Goal: Task Accomplishment & Management: Use online tool/utility

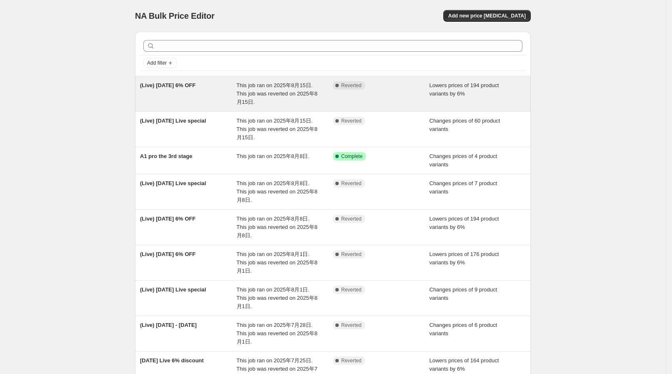
click at [271, 98] on div "This job ran on 2025年8月15日. This job was reverted on 2025年8月15日." at bounding box center [285, 93] width 97 height 25
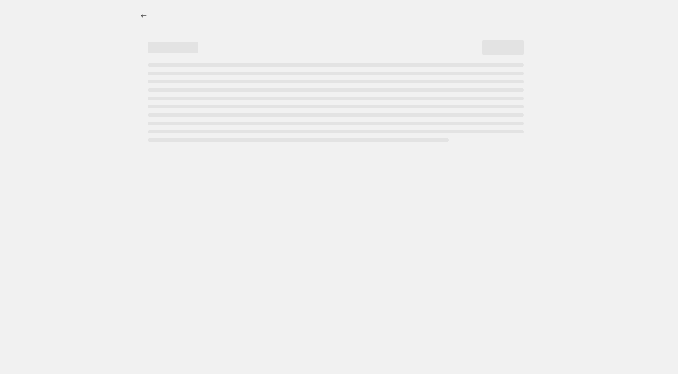
select select "percentage"
select select "collection"
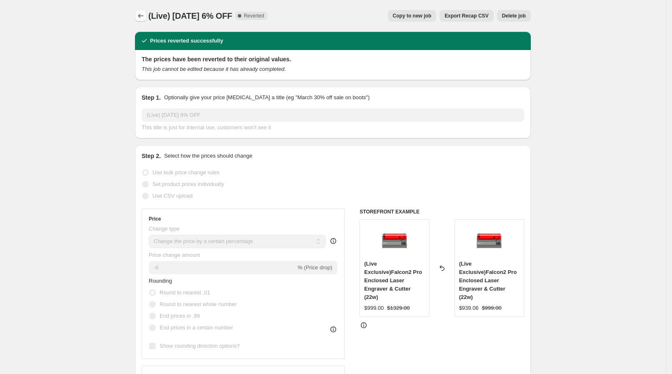
click at [145, 20] on icon "Price change jobs" at bounding box center [141, 16] width 8 height 8
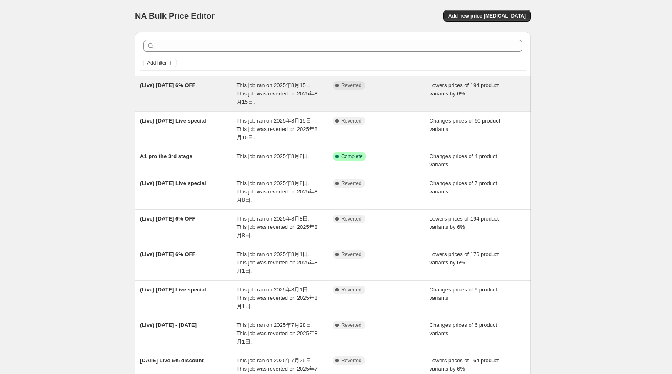
click at [254, 94] on span "This job ran on 2025年8月15日. This job was reverted on 2025年8月15日." at bounding box center [277, 93] width 81 height 23
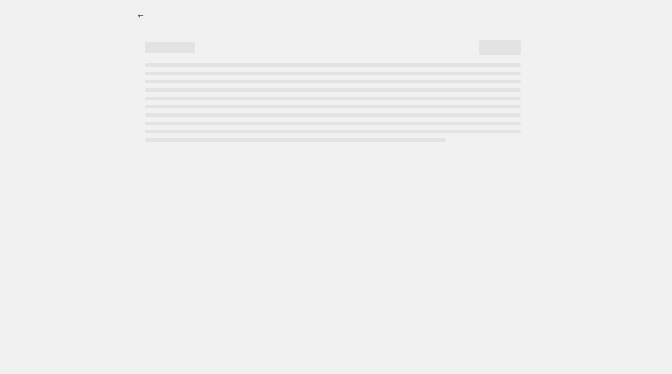
select select "percentage"
select select "collection"
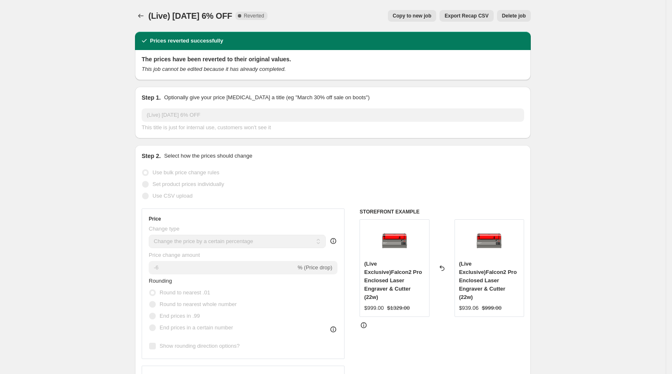
click at [431, 18] on span "Copy to new job" at bounding box center [412, 16] width 39 height 7
select select "percentage"
select select "collection"
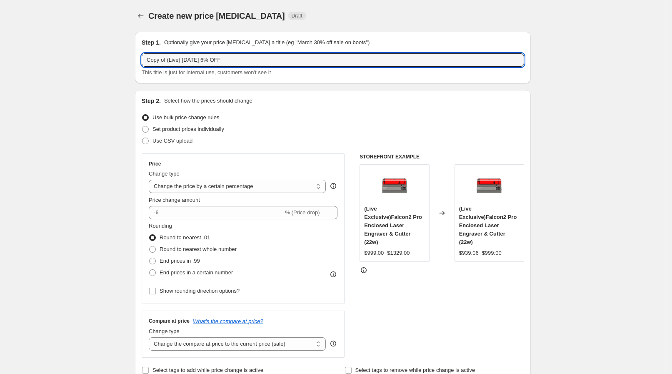
drag, startPoint x: 170, startPoint y: 57, endPoint x: 60, endPoint y: 55, distance: 109.2
click at [179, 59] on input "(Live) [DATE] 6% OFF" at bounding box center [333, 59] width 383 height 13
drag, startPoint x: 181, startPoint y: 58, endPoint x: 175, endPoint y: 58, distance: 6.3
click at [175, 58] on input "(Live) [DATE] 6% OFF" at bounding box center [333, 59] width 383 height 13
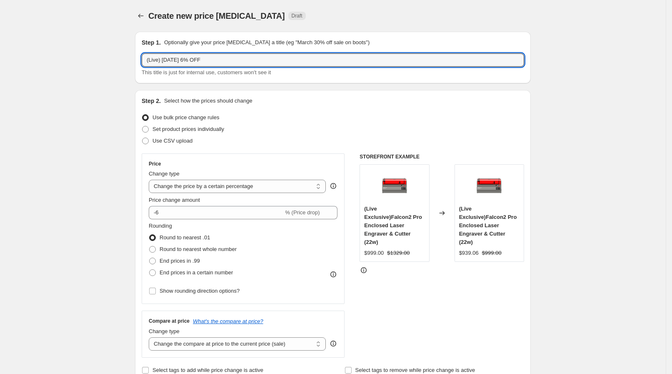
type input "(Live) [DATE] 6% OFF"
drag, startPoint x: 163, startPoint y: 61, endPoint x: 221, endPoint y: 66, distance: 57.8
click at [221, 66] on input "(Live) [DATE] 6% OFF" at bounding box center [333, 59] width 383 height 13
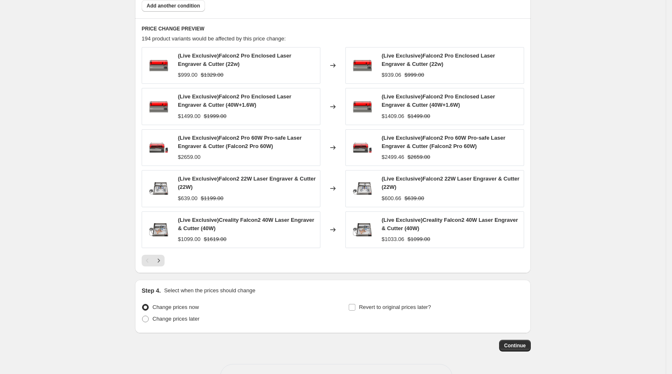
scroll to position [566, 0]
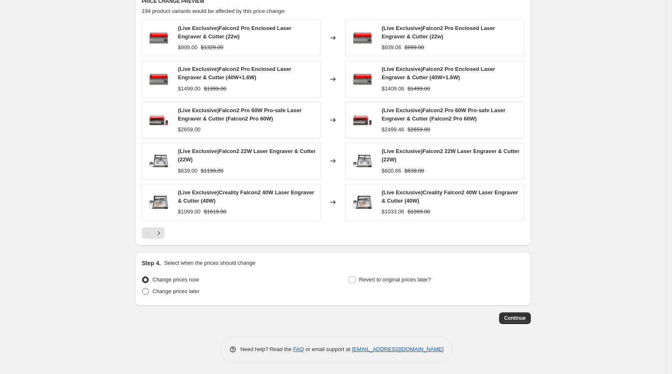
click at [192, 290] on span "Change prices later" at bounding box center [176, 291] width 47 height 6
click at [143, 288] on input "Change prices later" at bounding box center [142, 288] width 0 height 0
radio input "true"
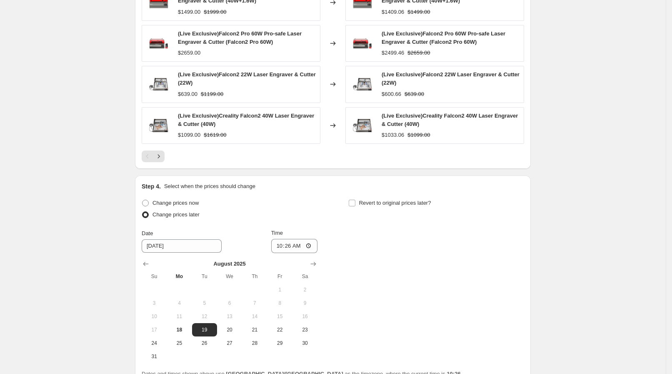
scroll to position [721, 0]
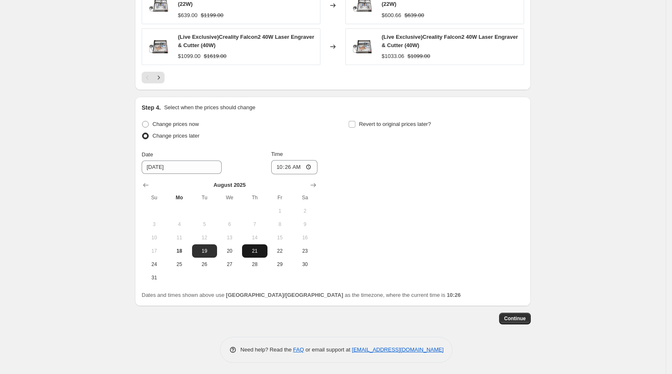
click at [250, 250] on span "21" at bounding box center [255, 251] width 18 height 7
type input "[DATE]"
click at [305, 163] on input "10:26" at bounding box center [294, 167] width 47 height 14
click at [312, 167] on input "10:26" at bounding box center [294, 167] width 47 height 14
type input "09:30"
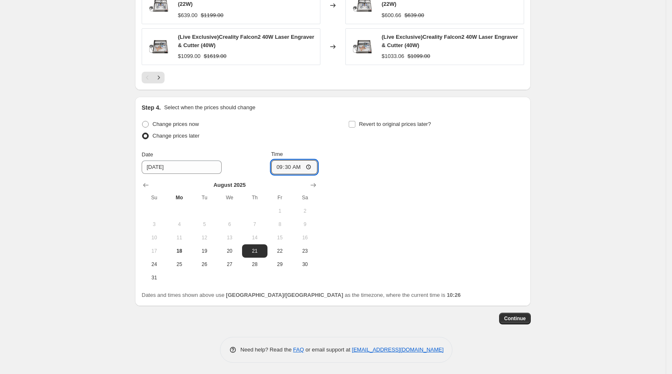
click at [390, 220] on div "Change prices now Change prices later Date [DATE] Time 09:[DATE] Mo Tu We Th Fr…" at bounding box center [333, 201] width 383 height 166
click at [365, 121] on span "Revert to original prices later?" at bounding box center [395, 124] width 72 height 6
click at [356, 121] on input "Revert to original prices later?" at bounding box center [352, 124] width 7 height 7
checkbox input "true"
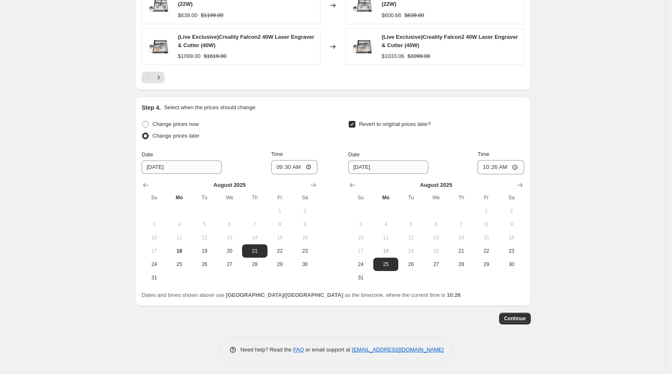
click at [409, 174] on div "[DATE] Su Mo Tu We Th Fr Sa 1 2 3 4 5 6 7 8 9 10 11 12 13 14 15 16 17 18 19 20 …" at bounding box center [433, 229] width 183 height 110
click at [467, 248] on span "21" at bounding box center [461, 251] width 18 height 7
type input "[DATE]"
click at [518, 167] on input "10:26" at bounding box center [501, 167] width 47 height 14
type input "13:30"
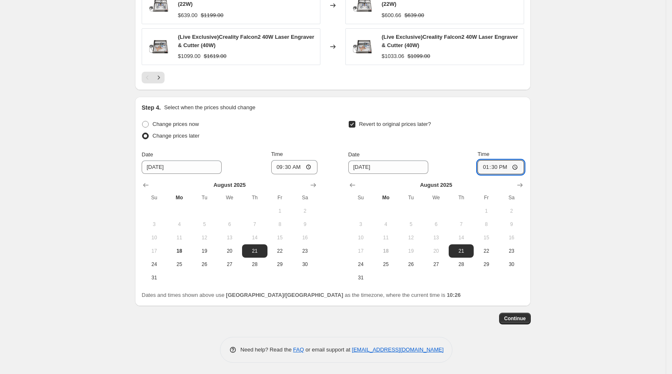
click at [519, 321] on button "Continue" at bounding box center [515, 319] width 32 height 12
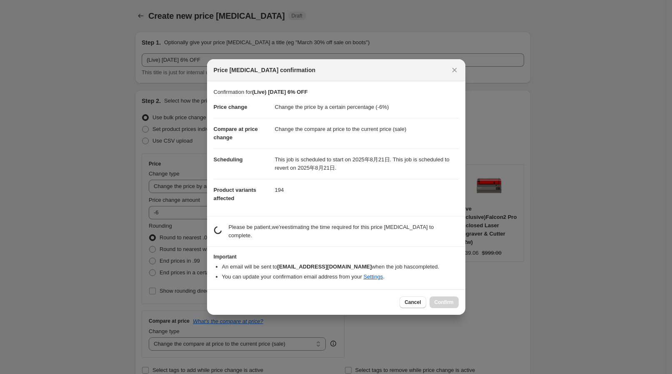
scroll to position [0, 0]
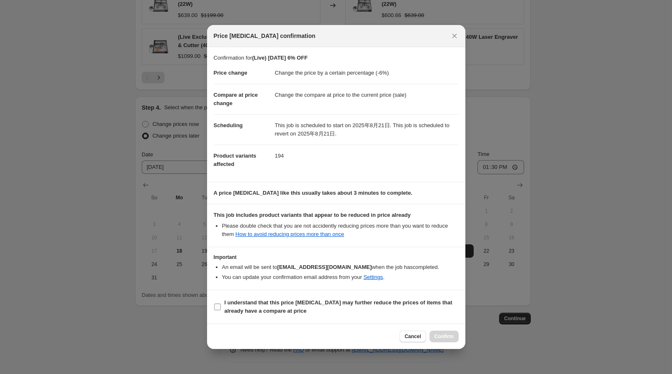
click at [275, 301] on b "I understand that this price [MEDICAL_DATA] may further reduce the prices of it…" at bounding box center [339, 306] width 228 height 15
click at [221, 303] on input "I understand that this price [MEDICAL_DATA] may further reduce the prices of it…" at bounding box center [217, 306] width 7 height 7
checkbox input "true"
click at [441, 333] on span "Confirm" at bounding box center [444, 336] width 19 height 7
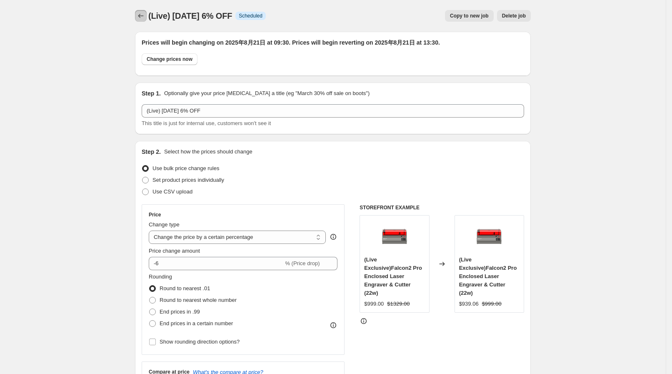
click at [142, 12] on icon "Price change jobs" at bounding box center [141, 16] width 8 height 8
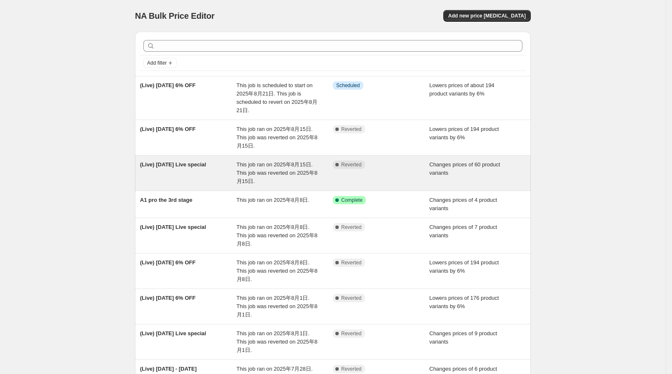
click at [248, 174] on span "This job ran on 2025年8月15日. This job was reverted on 2025年8月15日." at bounding box center [277, 172] width 81 height 23
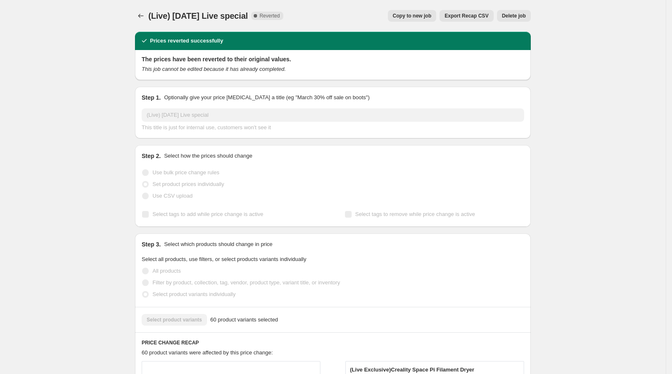
click at [429, 15] on span "Copy to new job" at bounding box center [412, 16] width 39 height 7
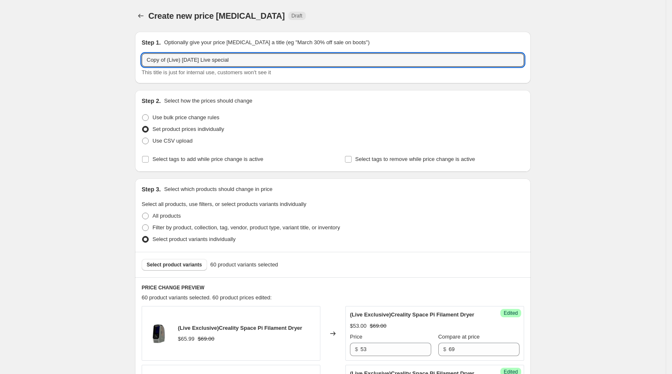
drag, startPoint x: 161, startPoint y: 58, endPoint x: 142, endPoint y: 60, distance: 18.8
click at [142, 60] on div "Step 1. Optionally give your price [MEDICAL_DATA] a title (eg "March 30% off sa…" at bounding box center [333, 58] width 396 height 52
drag, startPoint x: 179, startPoint y: 60, endPoint x: 175, endPoint y: 61, distance: 4.8
click at [175, 61] on input "(Live) [DATE] Live special" at bounding box center [333, 59] width 383 height 13
click at [176, 60] on input "(Live) [DATE] Live special" at bounding box center [333, 59] width 383 height 13
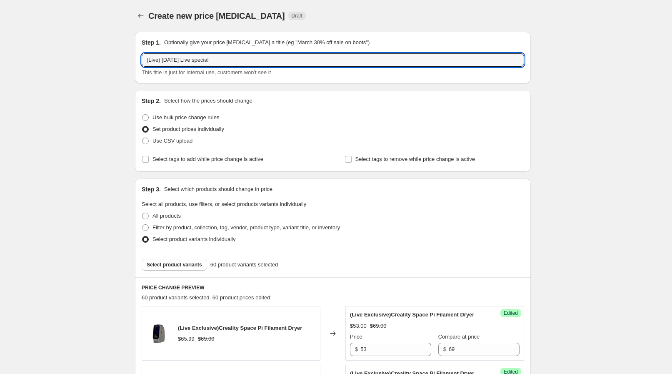
type input "(Live) [DATE] Live special"
drag, startPoint x: 158, startPoint y: 59, endPoint x: 176, endPoint y: 58, distance: 18.4
click at [176, 58] on input "(Live) [DATE] Live special" at bounding box center [333, 59] width 383 height 13
click at [183, 58] on input "(Live) [DATE] Live special" at bounding box center [333, 59] width 383 height 13
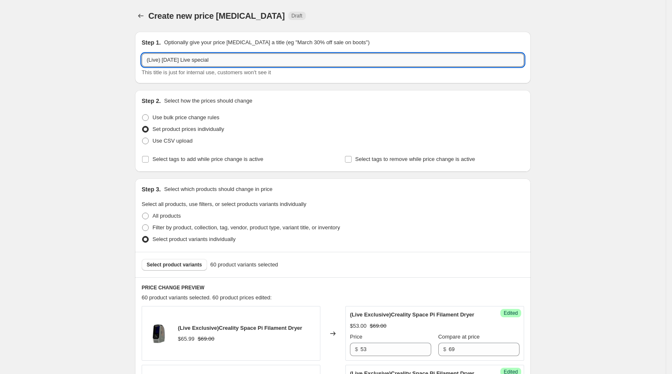
click at [247, 64] on input "(Live) [DATE] Live special" at bounding box center [333, 59] width 383 height 13
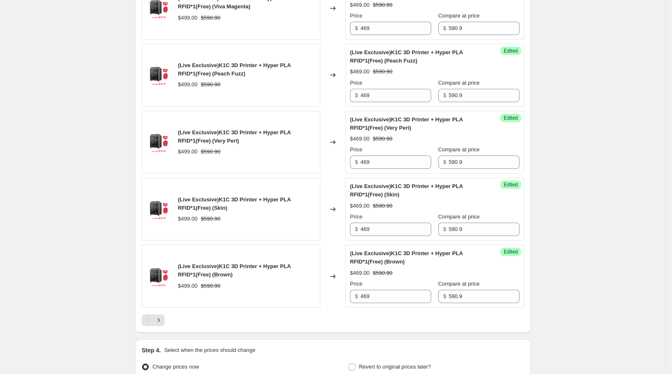
scroll to position [1403, 0]
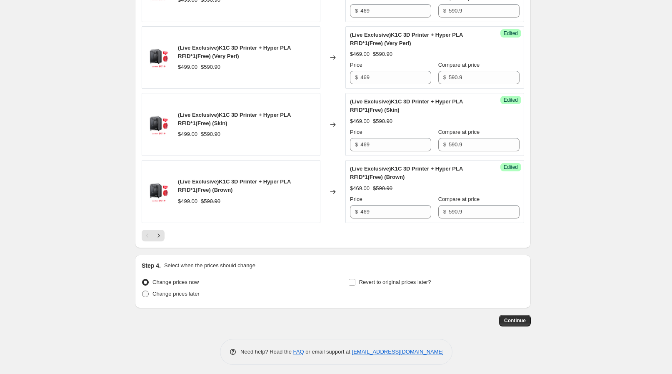
click at [199, 295] on label "Change prices later" at bounding box center [171, 294] width 58 height 12
click at [143, 291] on input "Change prices later" at bounding box center [142, 291] width 0 height 0
radio input "true"
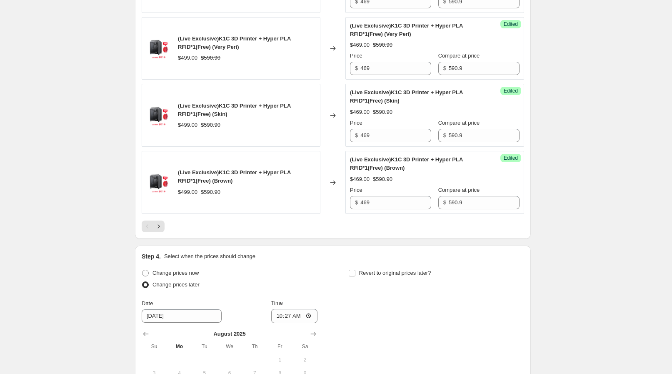
scroll to position [1559, 0]
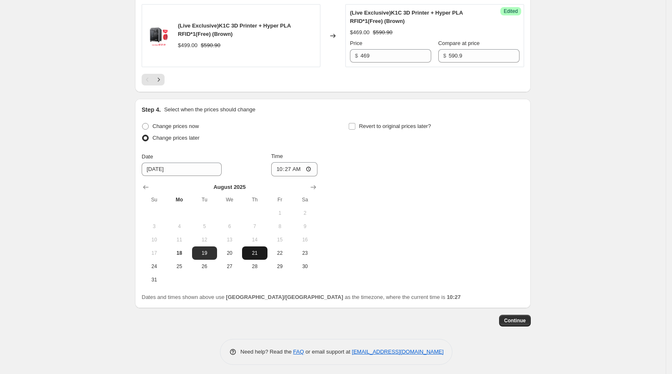
click at [254, 246] on button "21" at bounding box center [254, 252] width 25 height 13
type input "[DATE]"
click at [310, 162] on input "10:27" at bounding box center [294, 169] width 47 height 14
click at [308, 167] on input "10:27" at bounding box center [294, 169] width 47 height 14
type input "09:30"
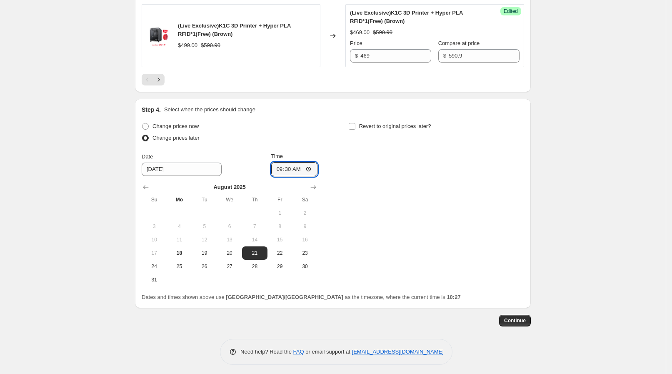
click at [369, 187] on div "Change prices now Change prices later Date [DATE] Time 09:[DATE] Mo Tu We Th Fr…" at bounding box center [333, 203] width 383 height 166
click at [383, 126] on span "Revert to original prices later?" at bounding box center [395, 126] width 72 height 6
click at [356, 126] on input "Revert to original prices later?" at bounding box center [352, 126] width 7 height 7
checkbox input "true"
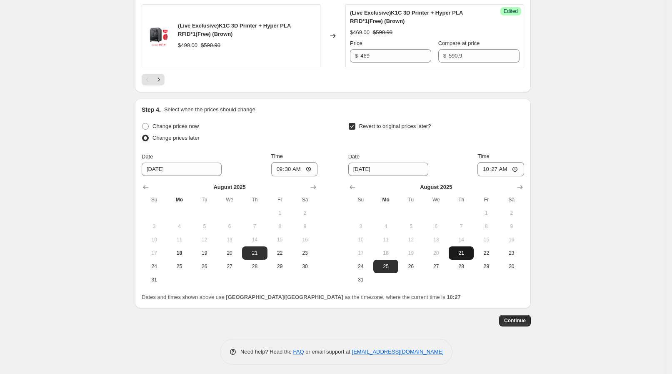
click at [463, 250] on span "21" at bounding box center [461, 253] width 18 height 7
type input "[DATE]"
click at [510, 156] on div "Time" at bounding box center [501, 156] width 47 height 8
click at [504, 169] on input "10:27" at bounding box center [501, 169] width 47 height 14
click at [517, 165] on input "10:27" at bounding box center [501, 169] width 47 height 14
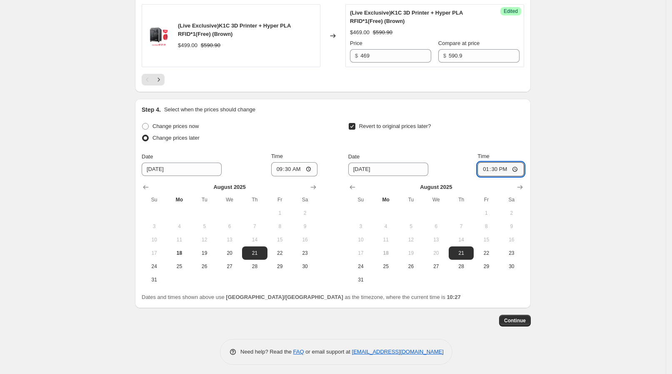
type input "13:30"
click at [526, 317] on span "Continue" at bounding box center [515, 320] width 22 height 7
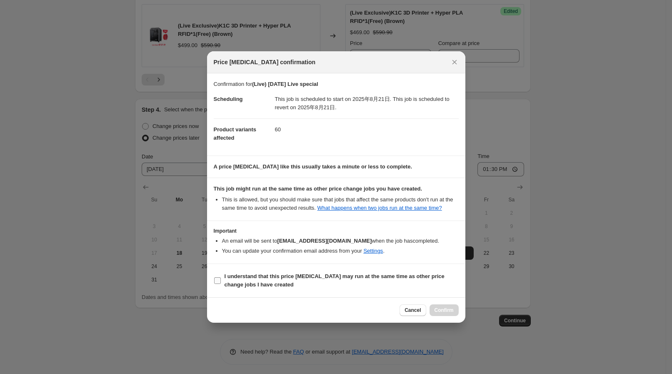
click at [282, 271] on label "I understand that this price [MEDICAL_DATA] may run at the same time as other p…" at bounding box center [336, 281] width 245 height 20
click at [221, 277] on input "I understand that this price [MEDICAL_DATA] may run at the same time as other p…" at bounding box center [217, 280] width 7 height 7
checkbox input "true"
click at [439, 307] on span "Confirm" at bounding box center [444, 310] width 19 height 7
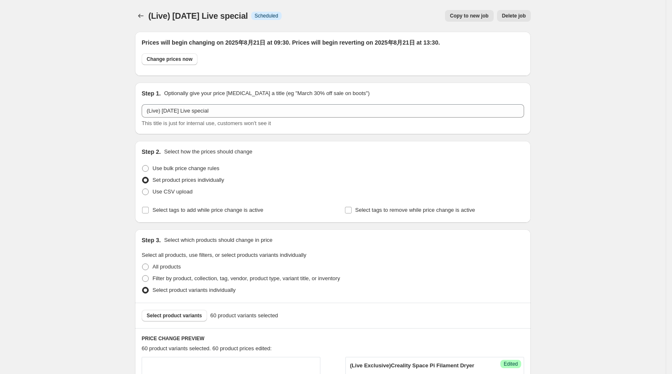
scroll to position [1559, 0]
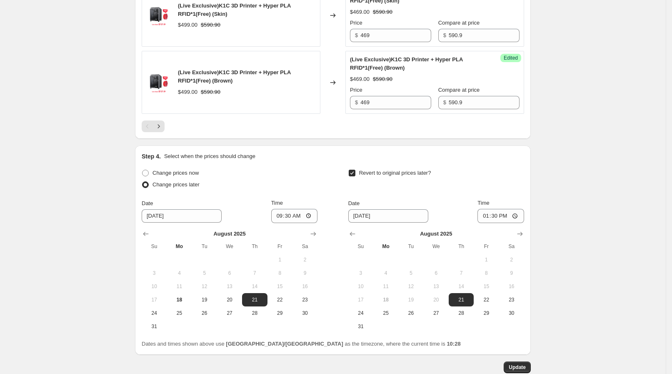
scroll to position [1609, 0]
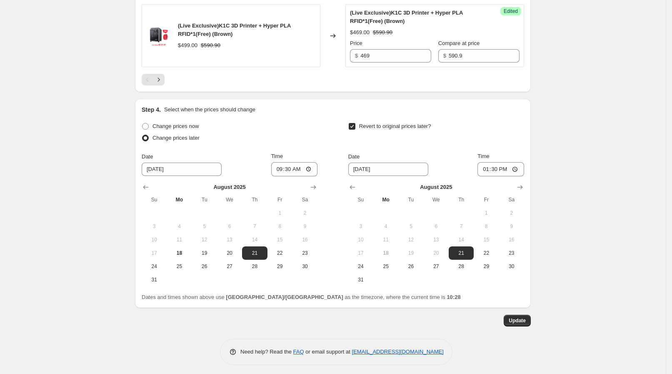
click at [276, 155] on div "Date [DATE] Time 09:30" at bounding box center [230, 164] width 176 height 24
drag, startPoint x: 286, startPoint y: 153, endPoint x: 297, endPoint y: 151, distance: 11.9
click at [297, 152] on div "Time" at bounding box center [294, 156] width 47 height 8
drag, startPoint x: 296, startPoint y: 151, endPoint x: 291, endPoint y: 151, distance: 5.0
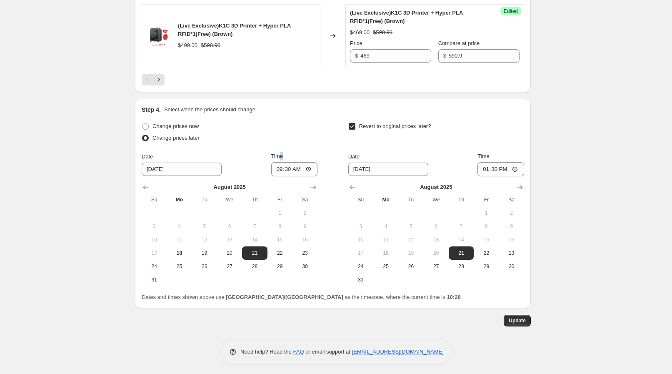
click at [283, 153] on span "Time" at bounding box center [277, 156] width 12 height 6
click at [286, 162] on input "09:30" at bounding box center [294, 169] width 47 height 14
drag, startPoint x: 282, startPoint y: 154, endPoint x: 293, endPoint y: 153, distance: 11.7
click at [293, 153] on div "Date [DATE] Time 09:30" at bounding box center [230, 164] width 176 height 24
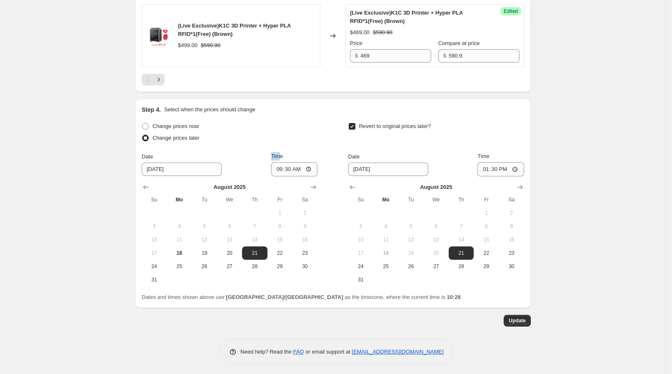
click at [283, 153] on span "Time" at bounding box center [277, 156] width 12 height 6
click at [293, 162] on input "09:30" at bounding box center [294, 169] width 47 height 14
drag, startPoint x: 296, startPoint y: 152, endPoint x: 285, endPoint y: 153, distance: 10.8
click at [283, 153] on span "Time" at bounding box center [277, 156] width 12 height 6
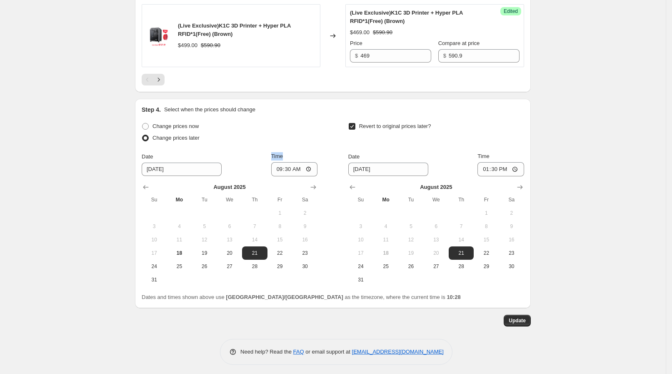
click at [285, 162] on input "09:30" at bounding box center [294, 169] width 47 height 14
drag, startPoint x: 281, startPoint y: 153, endPoint x: 303, endPoint y: 157, distance: 21.7
click at [303, 157] on div "Date [DATE] Time 09:30" at bounding box center [230, 164] width 176 height 24
click at [300, 155] on div "Time" at bounding box center [294, 156] width 47 height 8
drag, startPoint x: 296, startPoint y: 153, endPoint x: 283, endPoint y: 149, distance: 13.5
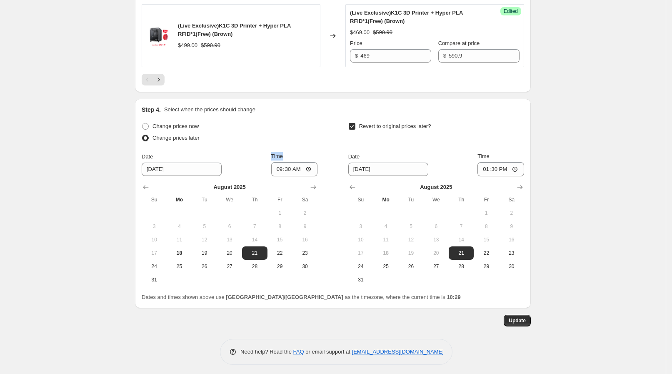
click at [283, 152] on div "Date [DATE] Time 09:30" at bounding box center [230, 164] width 176 height 24
drag, startPoint x: 344, startPoint y: 153, endPoint x: 361, endPoint y: 153, distance: 16.3
click at [361, 153] on div "Change prices now Change prices later Date [DATE] Time 09:[DATE] Mo Tu We Th Fr…" at bounding box center [333, 203] width 383 height 166
drag, startPoint x: 362, startPoint y: 153, endPoint x: 352, endPoint y: 153, distance: 9.6
click at [352, 153] on span "Date" at bounding box center [353, 156] width 11 height 6
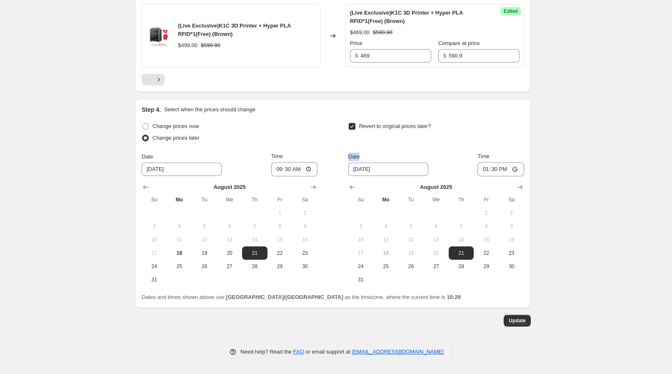
click at [352, 153] on span "Date" at bounding box center [353, 156] width 11 height 6
click at [352, 163] on input "[DATE]" at bounding box center [388, 169] width 80 height 13
drag, startPoint x: 305, startPoint y: 153, endPoint x: 290, endPoint y: 151, distance: 15.6
click at [290, 152] on div "Time" at bounding box center [294, 156] width 47 height 8
click at [283, 153] on span "Time" at bounding box center [277, 156] width 12 height 6
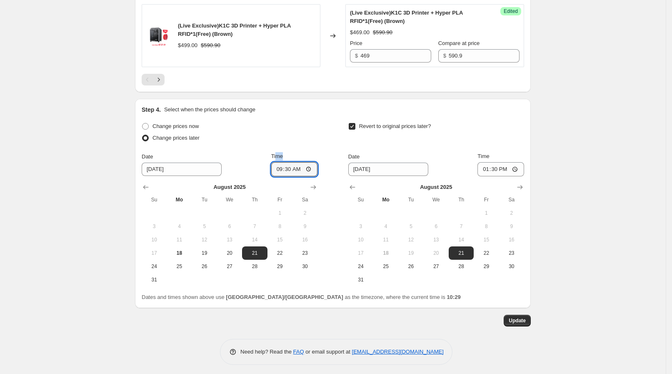
click at [290, 162] on input "09:30" at bounding box center [294, 169] width 47 height 14
click at [515, 322] on button "Update" at bounding box center [517, 321] width 27 height 12
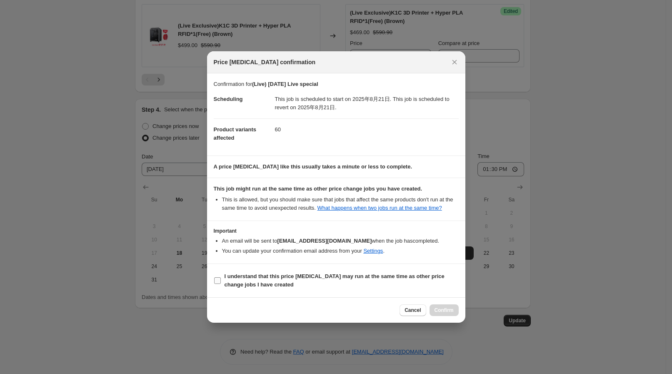
click at [249, 281] on b "I understand that this price [MEDICAL_DATA] may run at the same time as other p…" at bounding box center [335, 280] width 220 height 15
click at [221, 281] on input "I understand that this price [MEDICAL_DATA] may run at the same time as other p…" at bounding box center [217, 280] width 7 height 7
checkbox input "true"
click at [442, 312] on span "Confirm" at bounding box center [444, 310] width 19 height 7
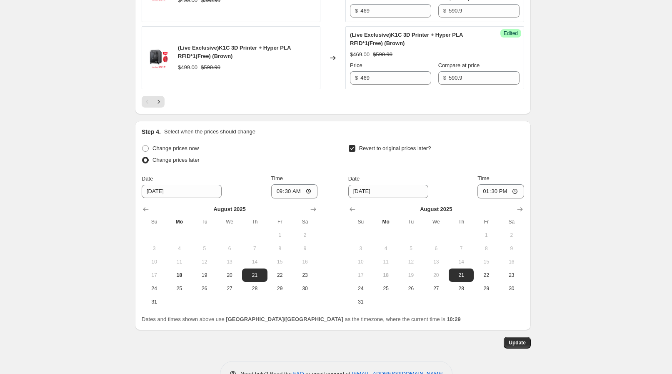
scroll to position [1609, 0]
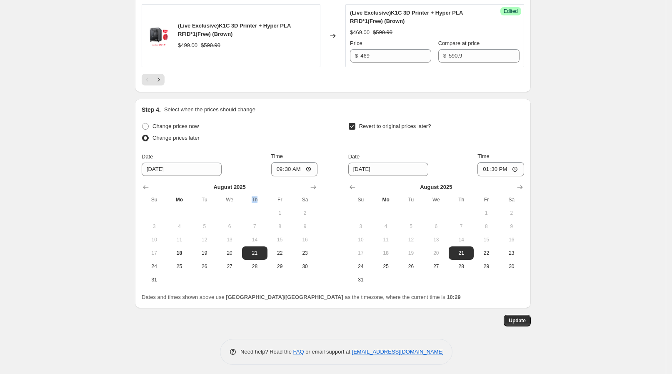
drag, startPoint x: 254, startPoint y: 196, endPoint x: 264, endPoint y: 195, distance: 10.1
click at [264, 196] on span "Th" at bounding box center [255, 199] width 18 height 7
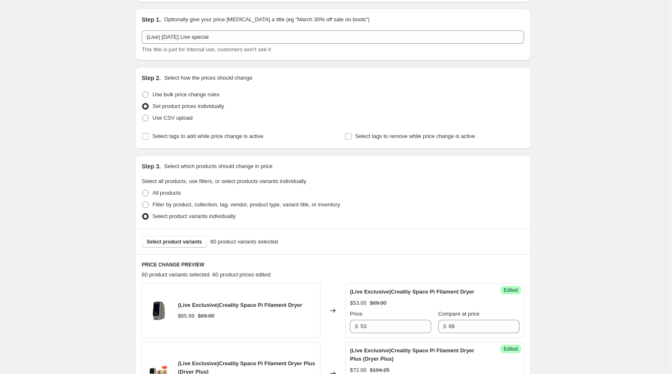
scroll to position [0, 0]
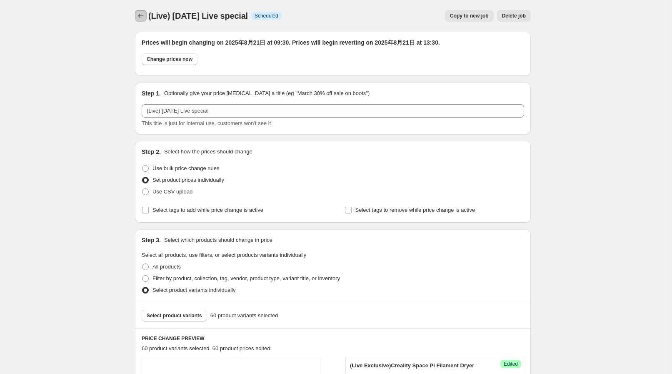
click at [145, 14] on icon "Price change jobs" at bounding box center [141, 16] width 8 height 8
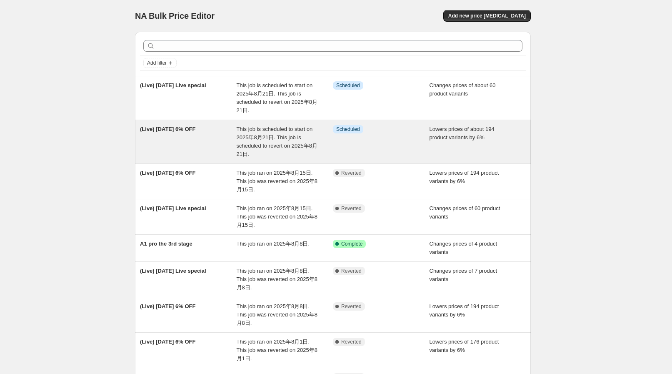
click at [286, 145] on span "This job is scheduled to start on 2025年8月21日. This job is scheduled to revert o…" at bounding box center [277, 141] width 81 height 31
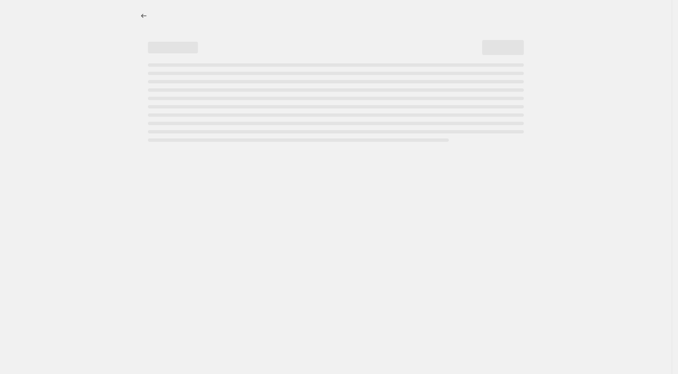
select select "percentage"
select select "collection"
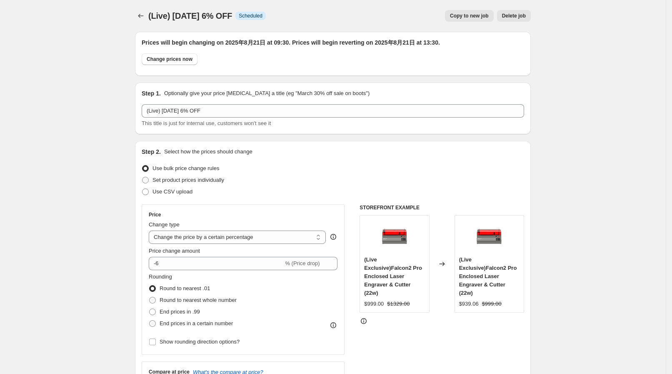
click at [480, 19] on button "Copy to new job" at bounding box center [469, 16] width 49 height 12
select select "percentage"
select select "collection"
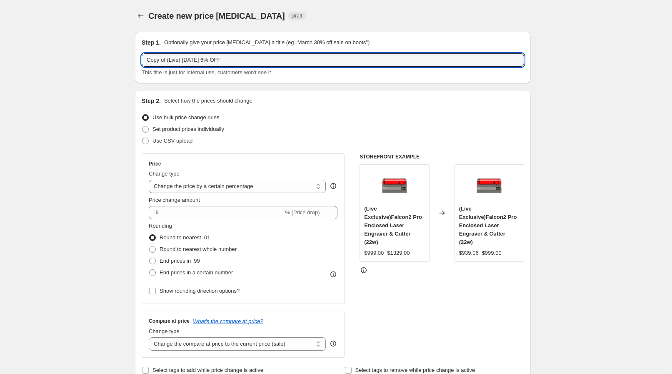
drag, startPoint x: 169, startPoint y: 60, endPoint x: 129, endPoint y: 58, distance: 39.7
type input "(Live) [DATE] 6% OFF"
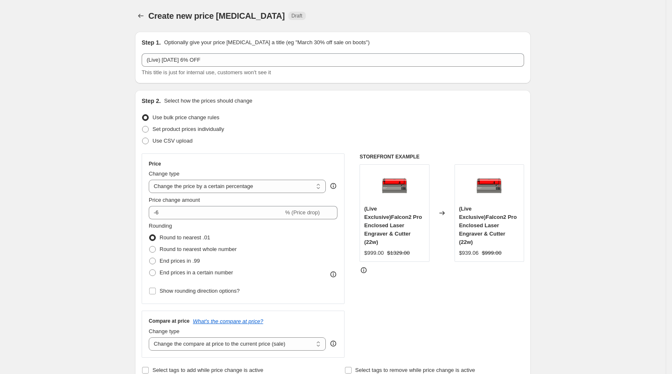
click at [138, 76] on div "Step 1. Optionally give your price [MEDICAL_DATA] a title (eg "March 30% off sa…" at bounding box center [333, 58] width 396 height 52
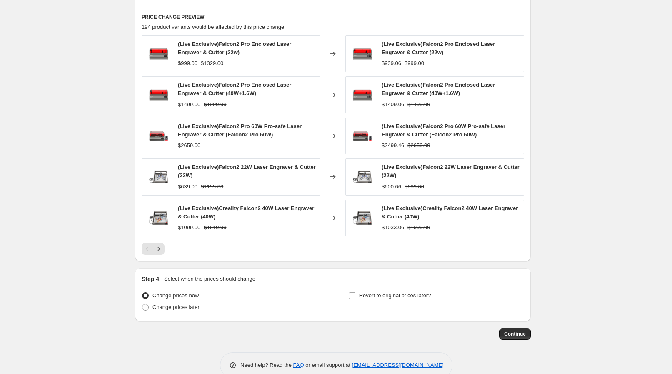
scroll to position [566, 0]
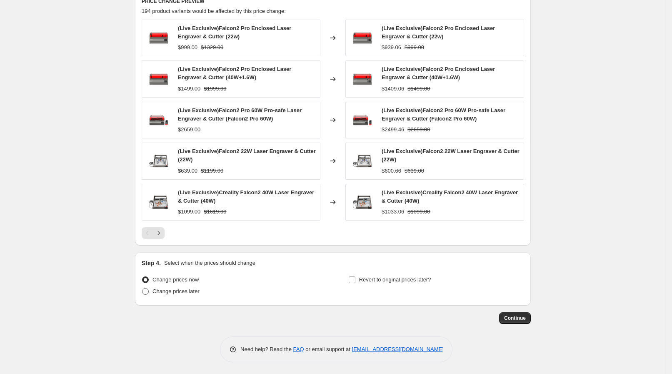
click at [160, 288] on span "Change prices later" at bounding box center [176, 291] width 47 height 6
click at [143, 288] on input "Change prices later" at bounding box center [142, 288] width 0 height 0
radio input "true"
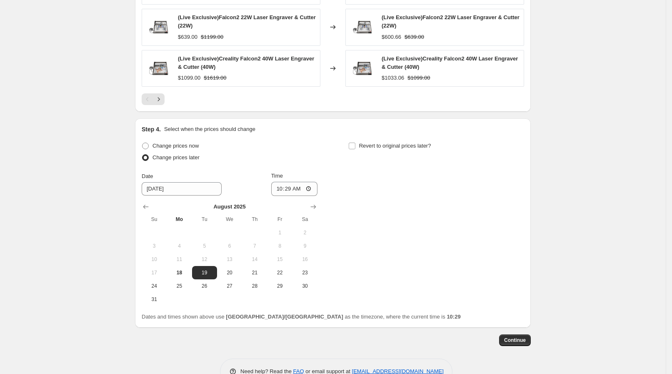
scroll to position [721, 0]
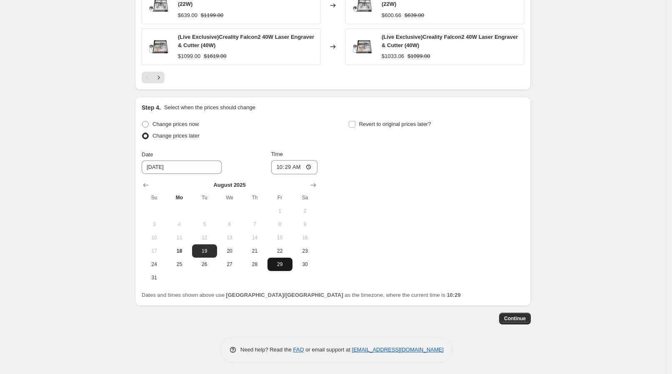
click at [275, 258] on button "29" at bounding box center [280, 264] width 25 height 13
click at [282, 248] on span "22" at bounding box center [280, 251] width 18 height 7
type input "[DATE]"
click at [304, 154] on div "Time" at bounding box center [294, 154] width 47 height 8
click at [303, 160] on input "10:29" at bounding box center [294, 167] width 47 height 14
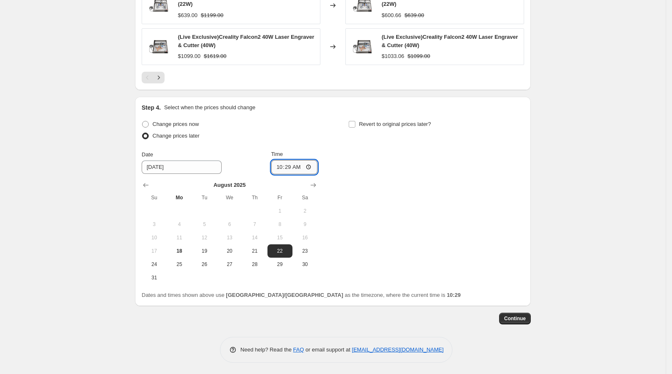
click at [315, 169] on input "10:29" at bounding box center [294, 167] width 47 height 14
type input "09:30"
click at [378, 176] on div "Change prices now Change prices later Date [DATE] Time 09:[DATE] Mo Tu We Th Fr…" at bounding box center [333, 201] width 383 height 166
click at [376, 125] on span "Revert to original prices later?" at bounding box center [395, 124] width 72 height 6
click at [356, 125] on input "Revert to original prices later?" at bounding box center [352, 124] width 7 height 7
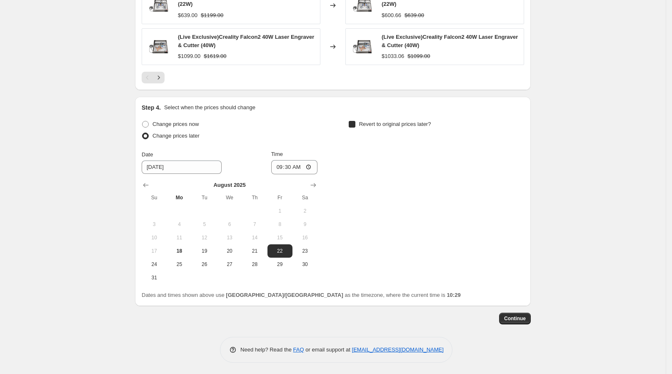
checkbox input "true"
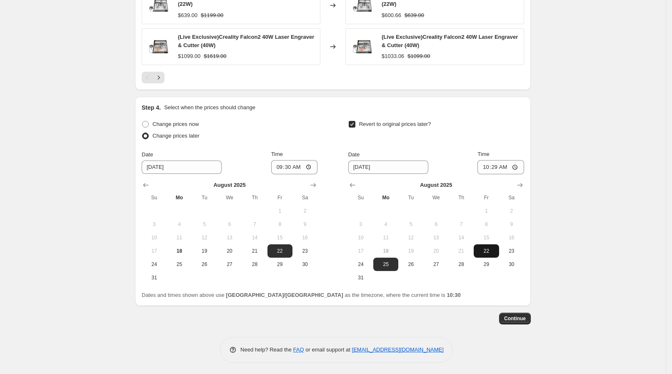
click at [488, 251] on span "22" at bounding box center [486, 251] width 18 height 7
type input "[DATE]"
click at [506, 164] on input "10:29" at bounding box center [501, 167] width 47 height 14
click at [514, 165] on input "10:29" at bounding box center [501, 167] width 47 height 14
type input "13:30"
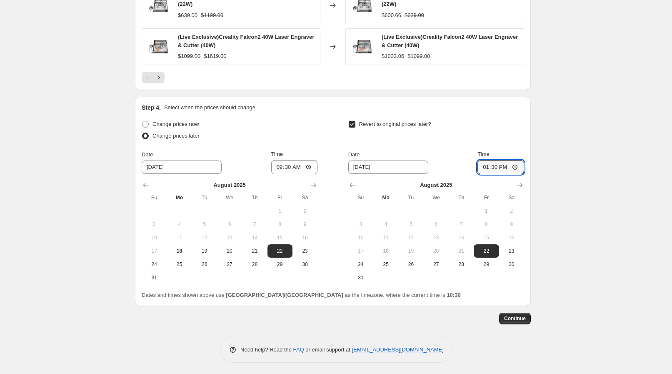
click at [520, 318] on span "Continue" at bounding box center [515, 318] width 22 height 7
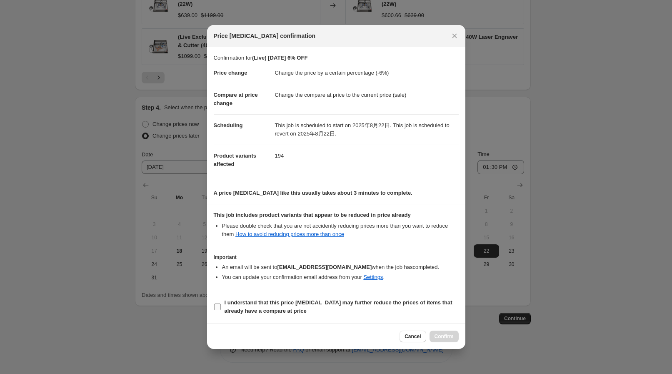
click at [257, 300] on b "I understand that this price [MEDICAL_DATA] may further reduce the prices of it…" at bounding box center [339, 306] width 228 height 15
click at [221, 303] on input "I understand that this price [MEDICAL_DATA] may further reduce the prices of it…" at bounding box center [217, 306] width 7 height 7
checkbox input "true"
click at [440, 339] on span "Confirm" at bounding box center [444, 336] width 19 height 7
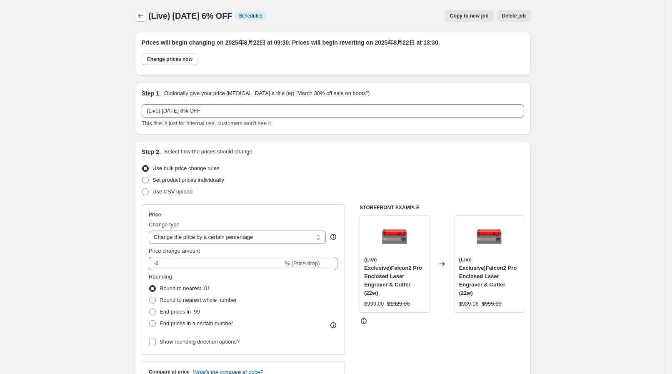
click at [145, 14] on icon "Price change jobs" at bounding box center [141, 16] width 8 height 8
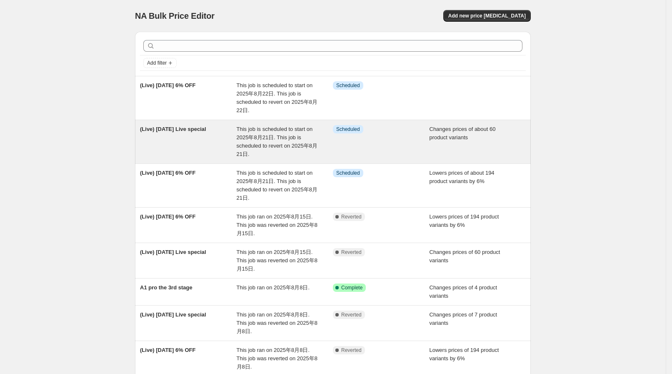
click at [233, 149] on div "(Live) [DATE] Live special" at bounding box center [188, 141] width 97 height 33
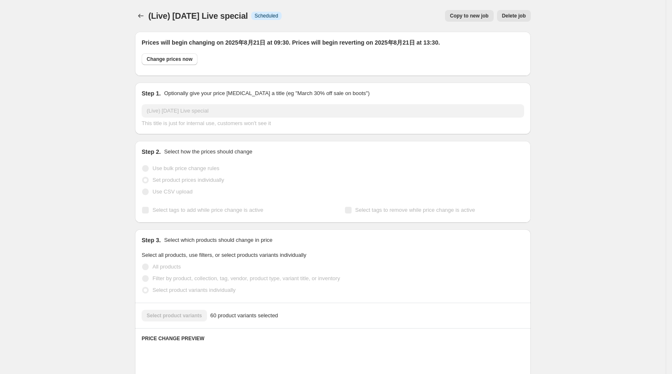
click at [481, 19] on span "Copy to new job" at bounding box center [469, 16] width 39 height 7
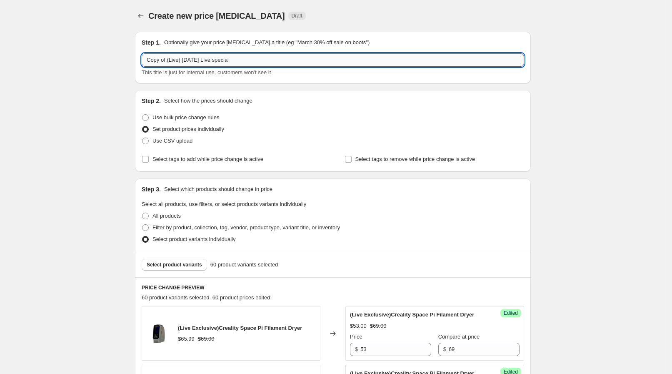
click at [167, 58] on input "Copy of (Live) [DATE] Live special" at bounding box center [333, 59] width 383 height 13
drag, startPoint x: 170, startPoint y: 58, endPoint x: 121, endPoint y: 54, distance: 49.8
type input "(Live) [DATE] Live special"
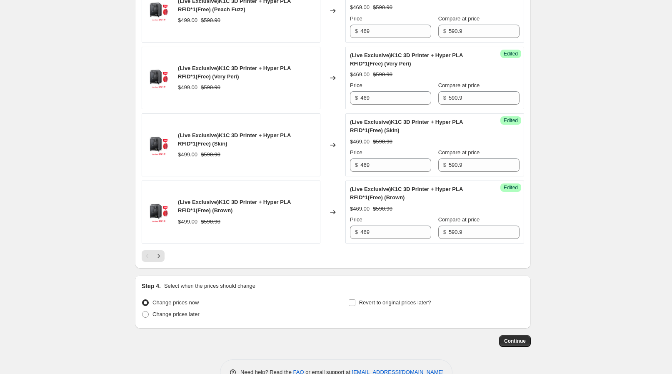
scroll to position [1403, 0]
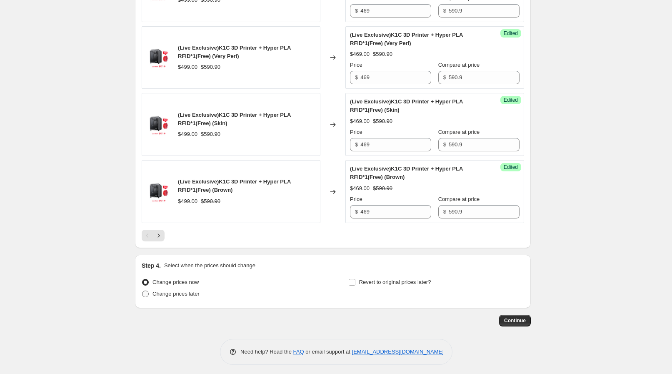
click at [169, 291] on span "Change prices later" at bounding box center [176, 294] width 47 height 6
click at [143, 291] on input "Change prices later" at bounding box center [142, 291] width 0 height 0
radio input "true"
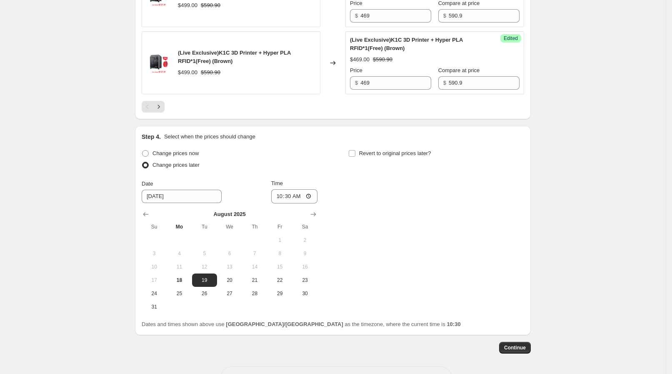
scroll to position [1559, 0]
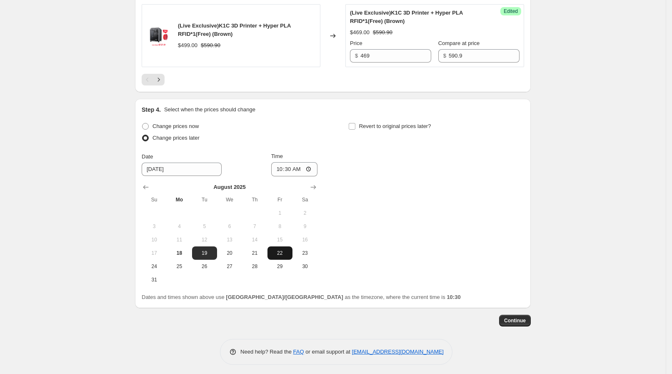
click at [279, 252] on span "22" at bounding box center [280, 253] width 18 height 7
type input "[DATE]"
click at [298, 162] on input "10:30" at bounding box center [294, 169] width 47 height 14
click at [311, 164] on input "10:30" at bounding box center [294, 169] width 47 height 14
type input "09:30"
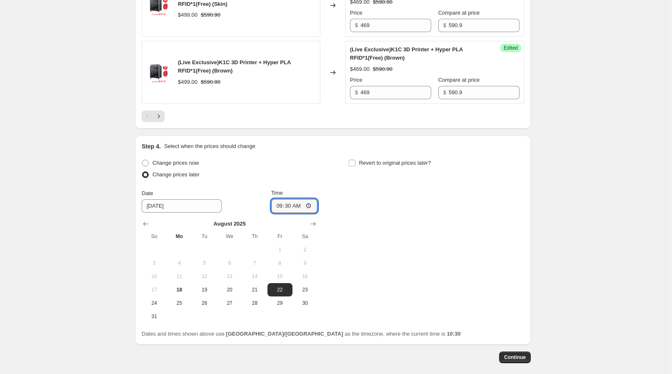
scroll to position [1506, 0]
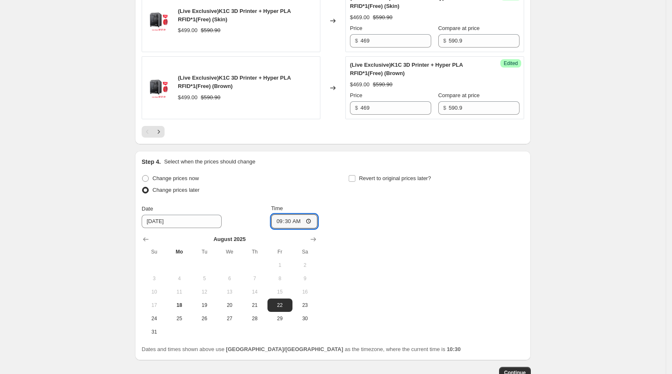
click at [344, 230] on div "Change prices now Change prices later Date [DATE] Time 09:[DATE] Mo Tu We Th Fr…" at bounding box center [333, 256] width 383 height 166
click at [331, 221] on div "Change prices now Change prices later Date [DATE] Time 09:[DATE] Mo Tu We Th Fr…" at bounding box center [333, 256] width 383 height 166
click at [392, 222] on div "Change prices now Change prices later Date [DATE] Time 09:[DATE] Mo Tu We Th Fr…" at bounding box center [333, 256] width 383 height 166
click at [386, 175] on span "Revert to original prices later?" at bounding box center [395, 178] width 72 height 6
click at [356, 175] on input "Revert to original prices later?" at bounding box center [352, 178] width 7 height 7
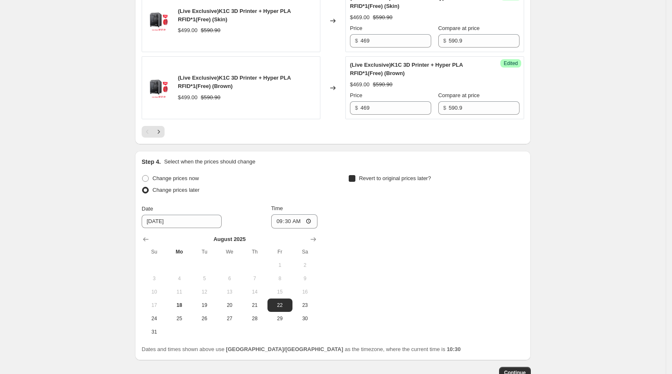
checkbox input "true"
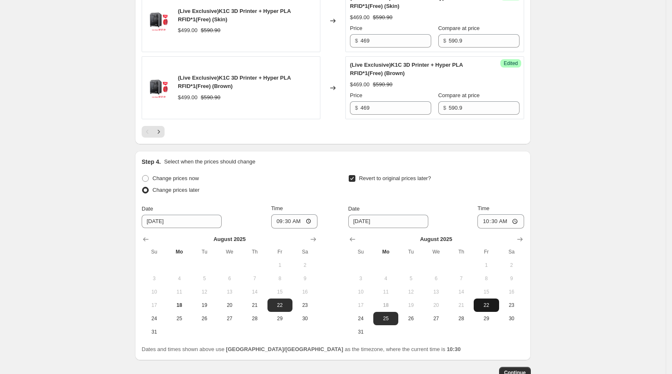
click at [493, 298] on button "22" at bounding box center [486, 304] width 25 height 13
type input "[DATE]"
click at [504, 218] on input "10:30" at bounding box center [501, 221] width 47 height 14
click at [522, 217] on input "10:30" at bounding box center [501, 221] width 47 height 14
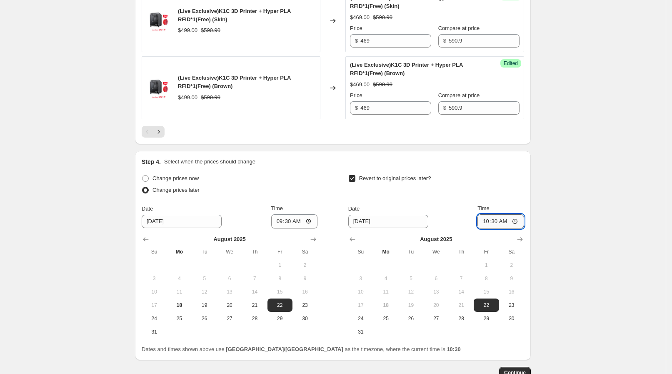
click at [521, 217] on input "10:30" at bounding box center [501, 221] width 47 height 14
type input "13:30"
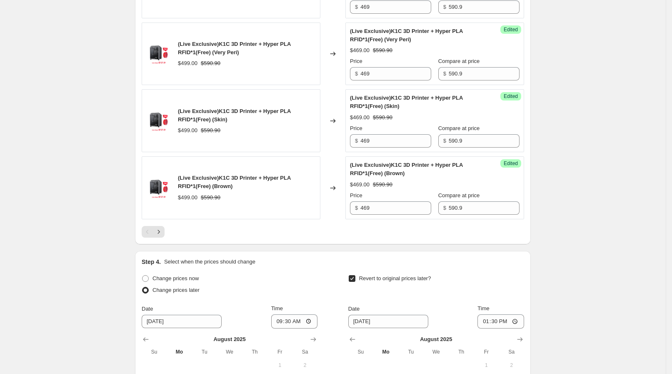
scroll to position [1559, 0]
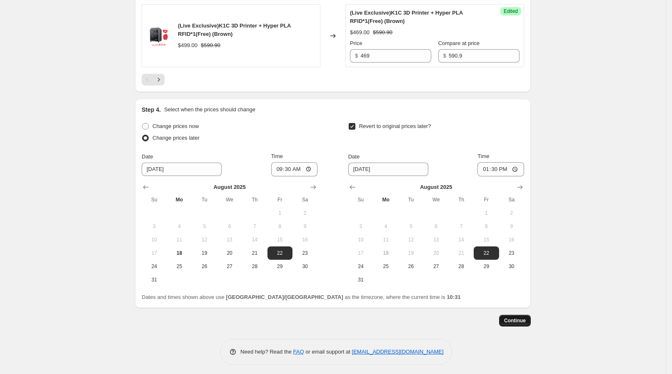
click at [530, 316] on button "Continue" at bounding box center [515, 321] width 32 height 12
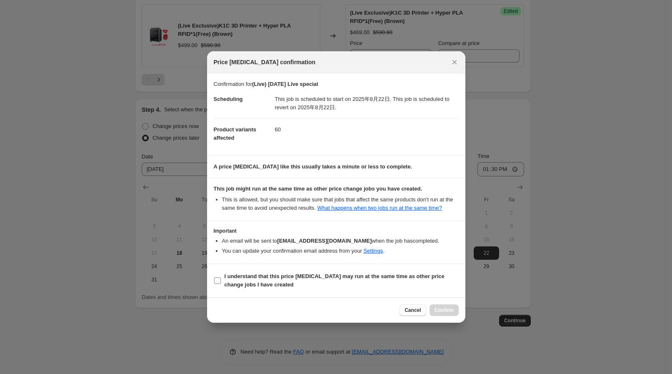
click at [306, 289] on label "I understand that this price [MEDICAL_DATA] may run at the same time as other p…" at bounding box center [336, 281] width 245 height 20
click at [221, 284] on input "I understand that this price [MEDICAL_DATA] may run at the same time as other p…" at bounding box center [217, 280] width 7 height 7
checkbox input "true"
click at [449, 309] on span "Confirm" at bounding box center [444, 310] width 19 height 7
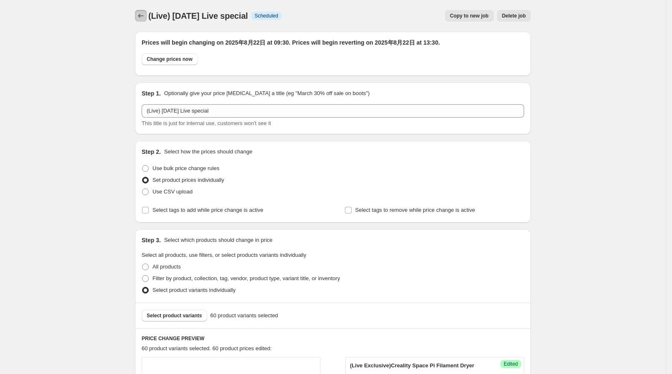
click at [143, 20] on button "Price change jobs" at bounding box center [141, 16] width 12 height 12
